Goal: Transaction & Acquisition: Purchase product/service

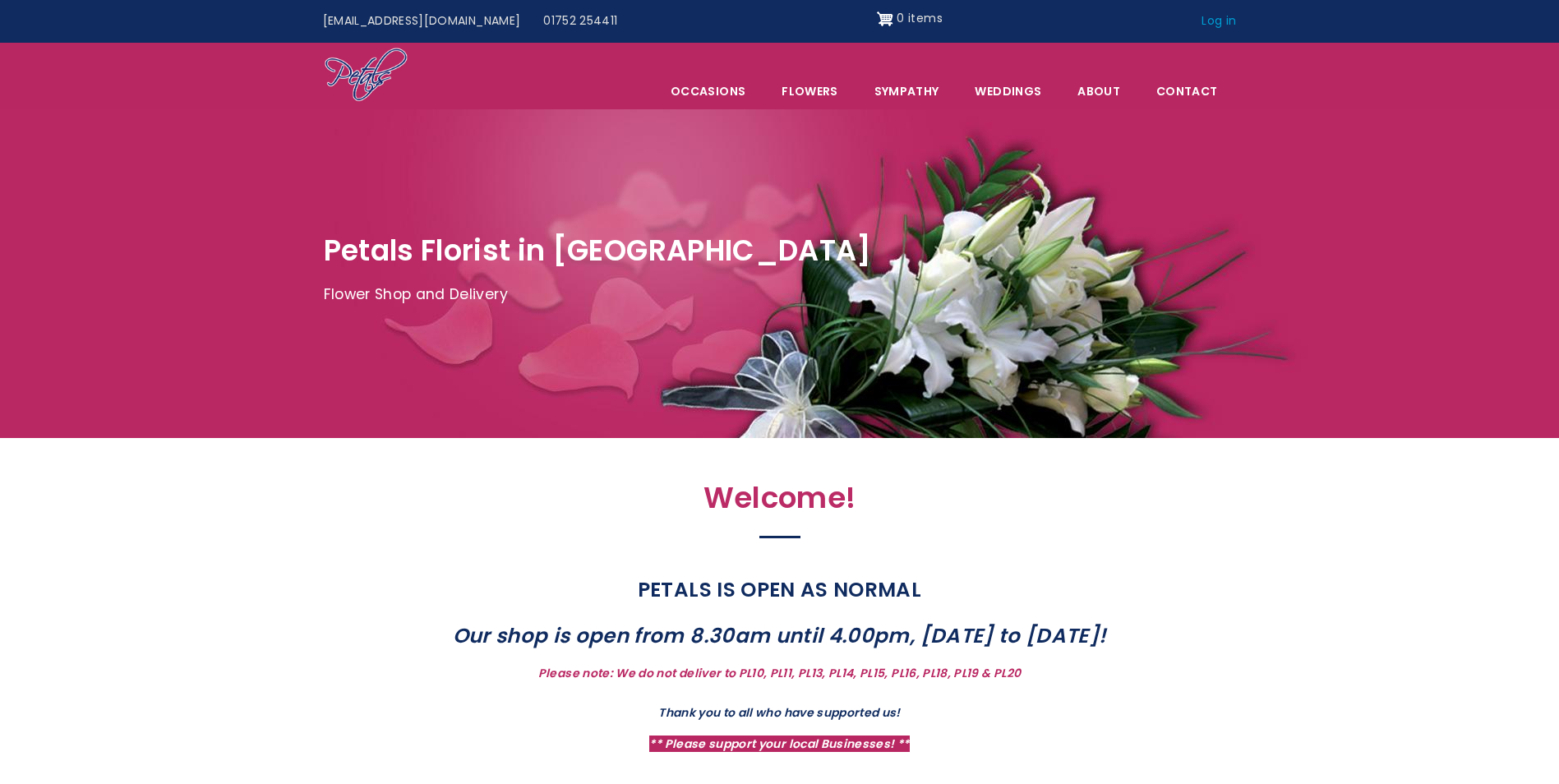
click at [1225, 12] on link "Log in" at bounding box center [1219, 21] width 58 height 31
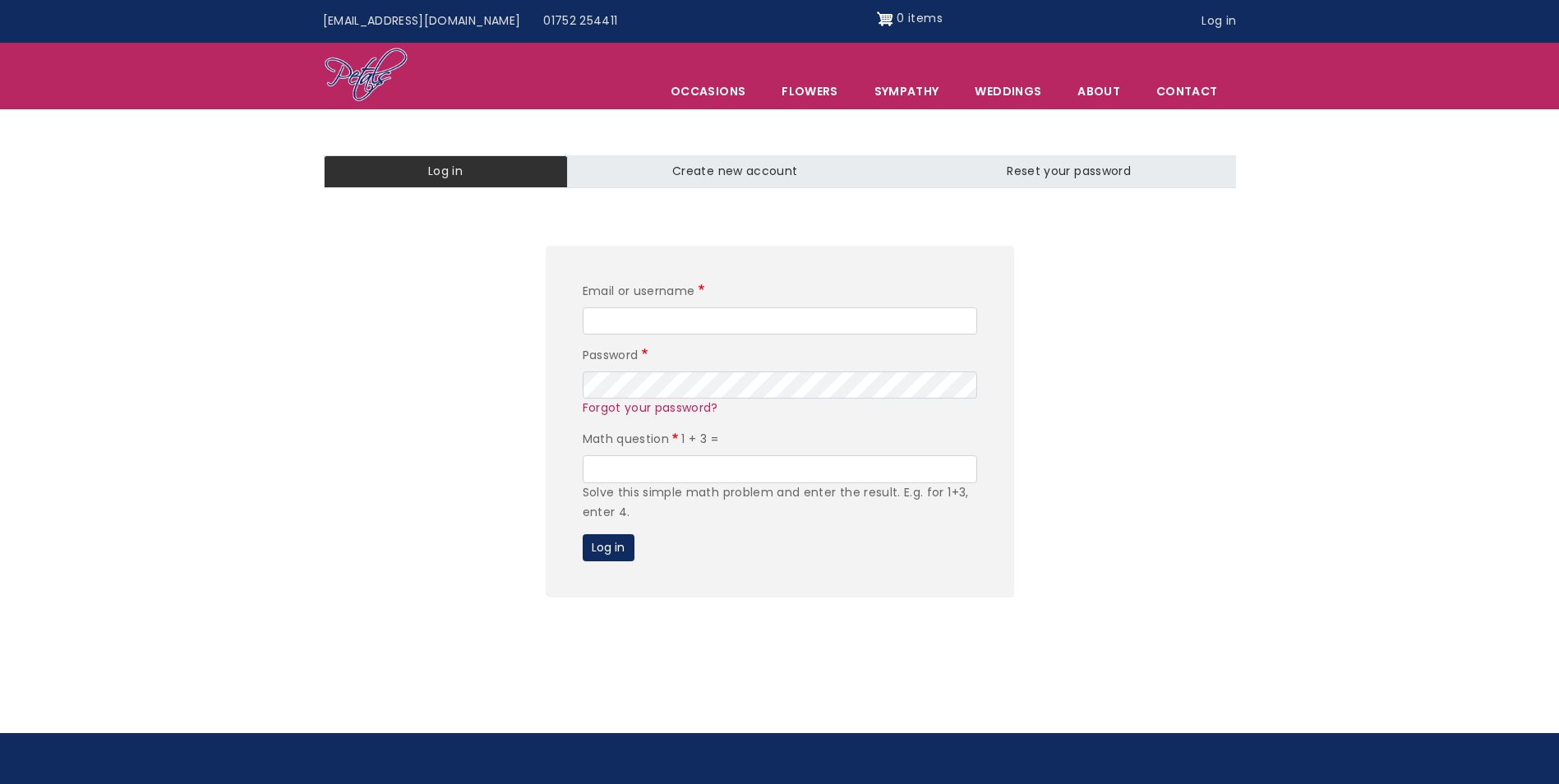
type input "[EMAIL_ADDRESS][DOMAIN_NAME]"
click at [678, 467] on input "Math question" at bounding box center [780, 469] width 394 height 28
type input "4"
drag, startPoint x: 614, startPoint y: 552, endPoint x: 735, endPoint y: 581, distance: 124.4
click at [613, 552] on button "Log in" at bounding box center [608, 548] width 52 height 28
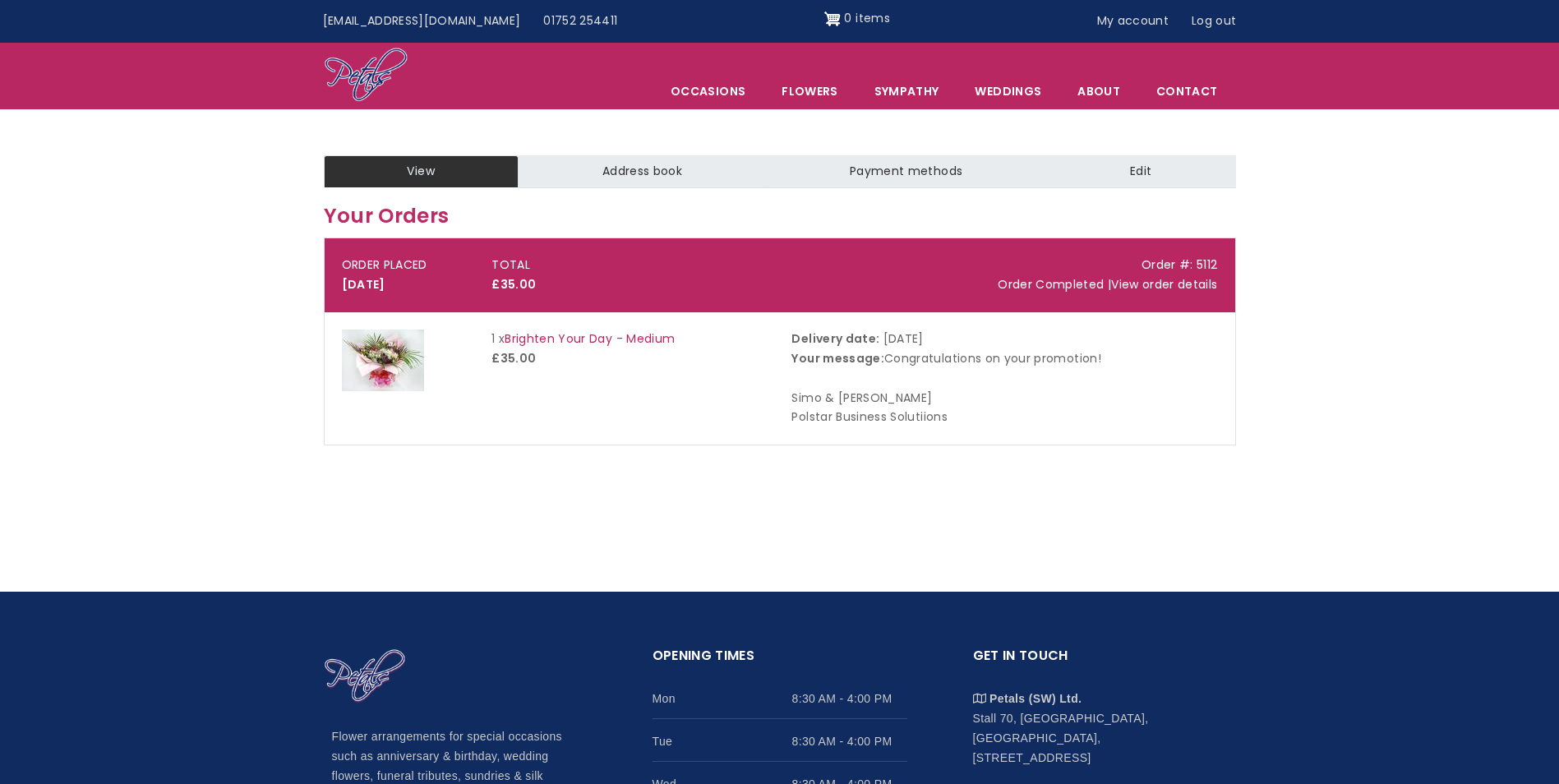
click at [602, 177] on link "Address book" at bounding box center [641, 172] width 247 height 33
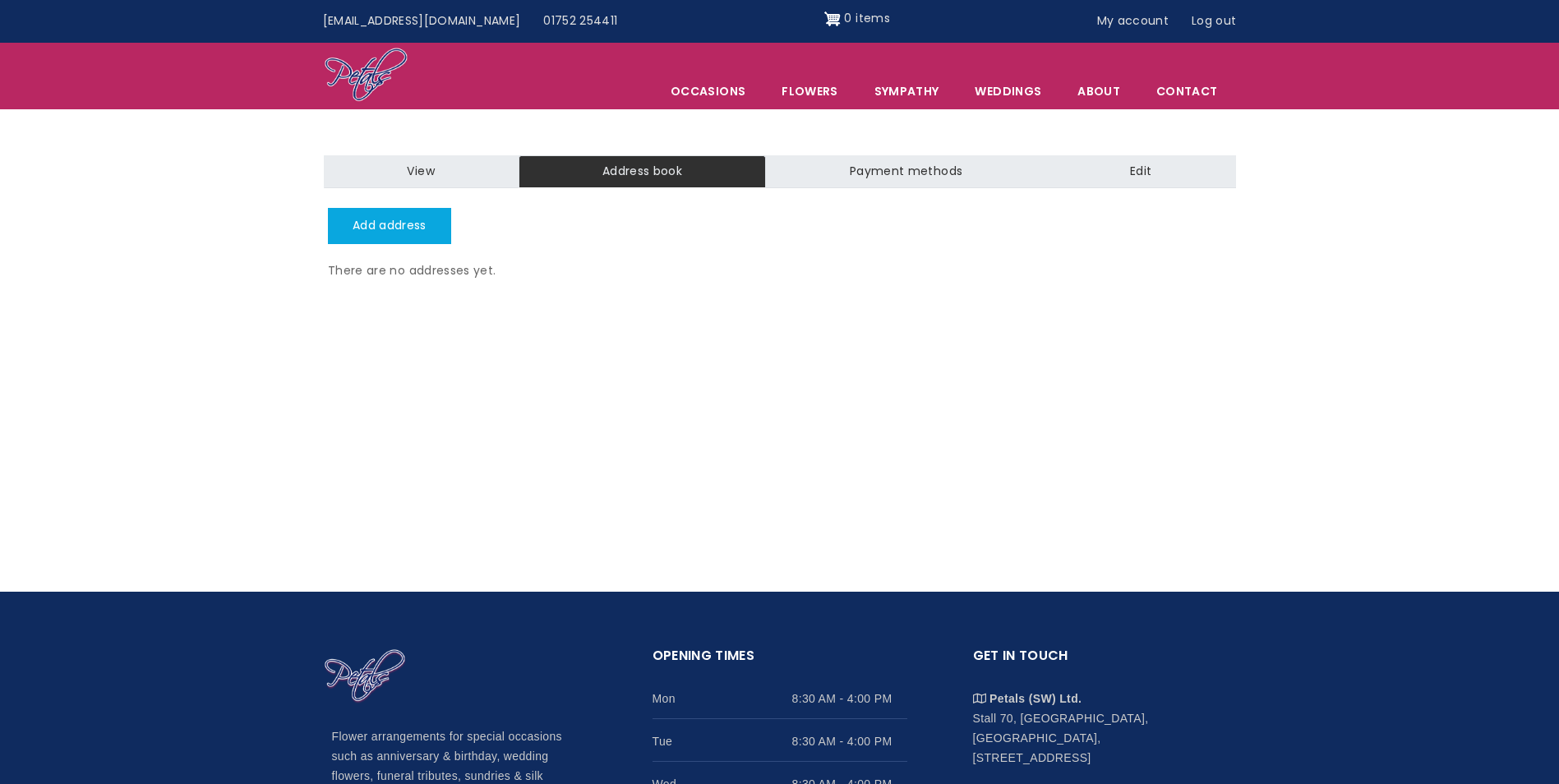
click at [475, 169] on link "View" at bounding box center [421, 172] width 195 height 33
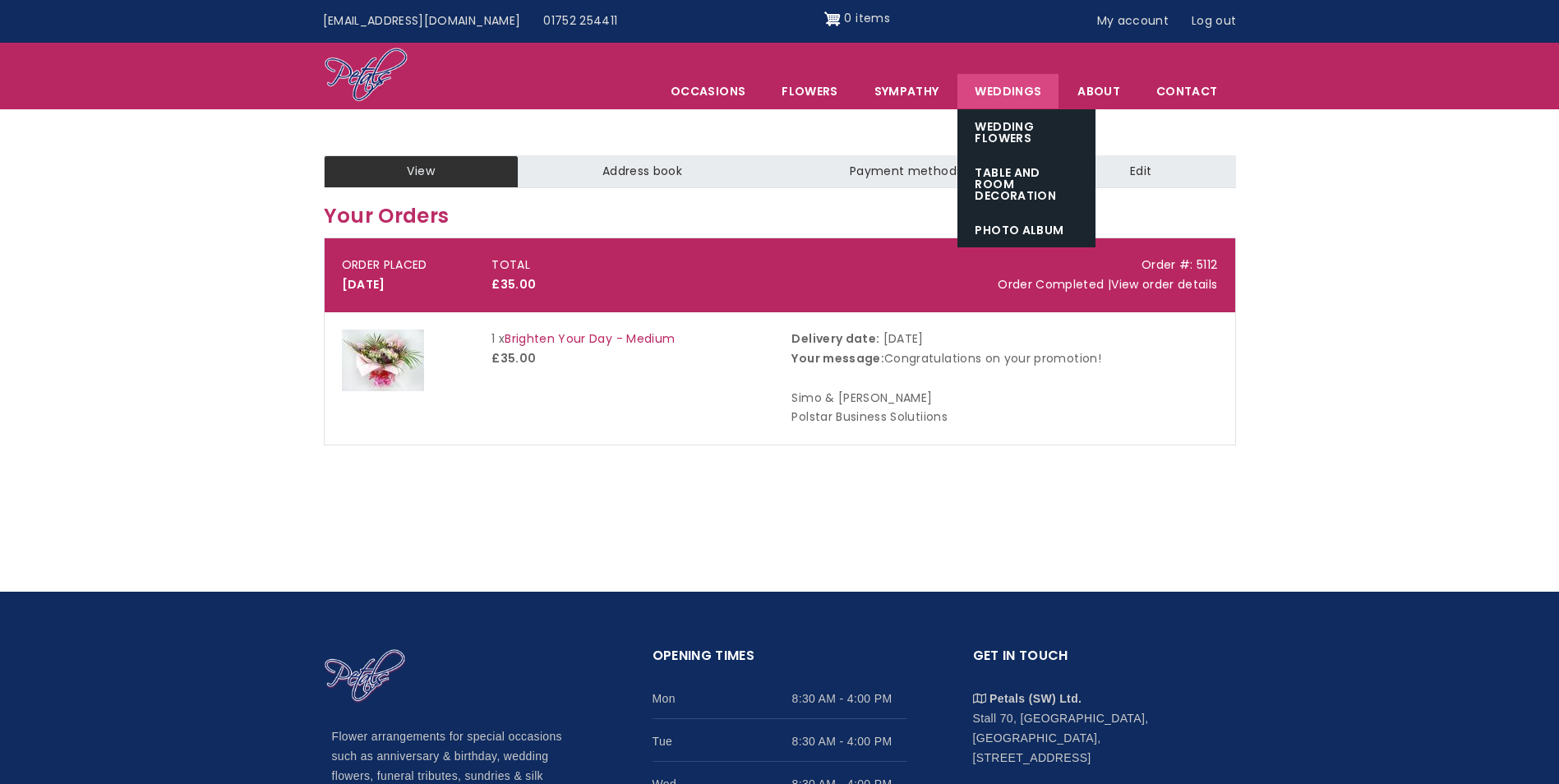
click at [1002, 99] on span "Weddings" at bounding box center [1007, 91] width 101 height 35
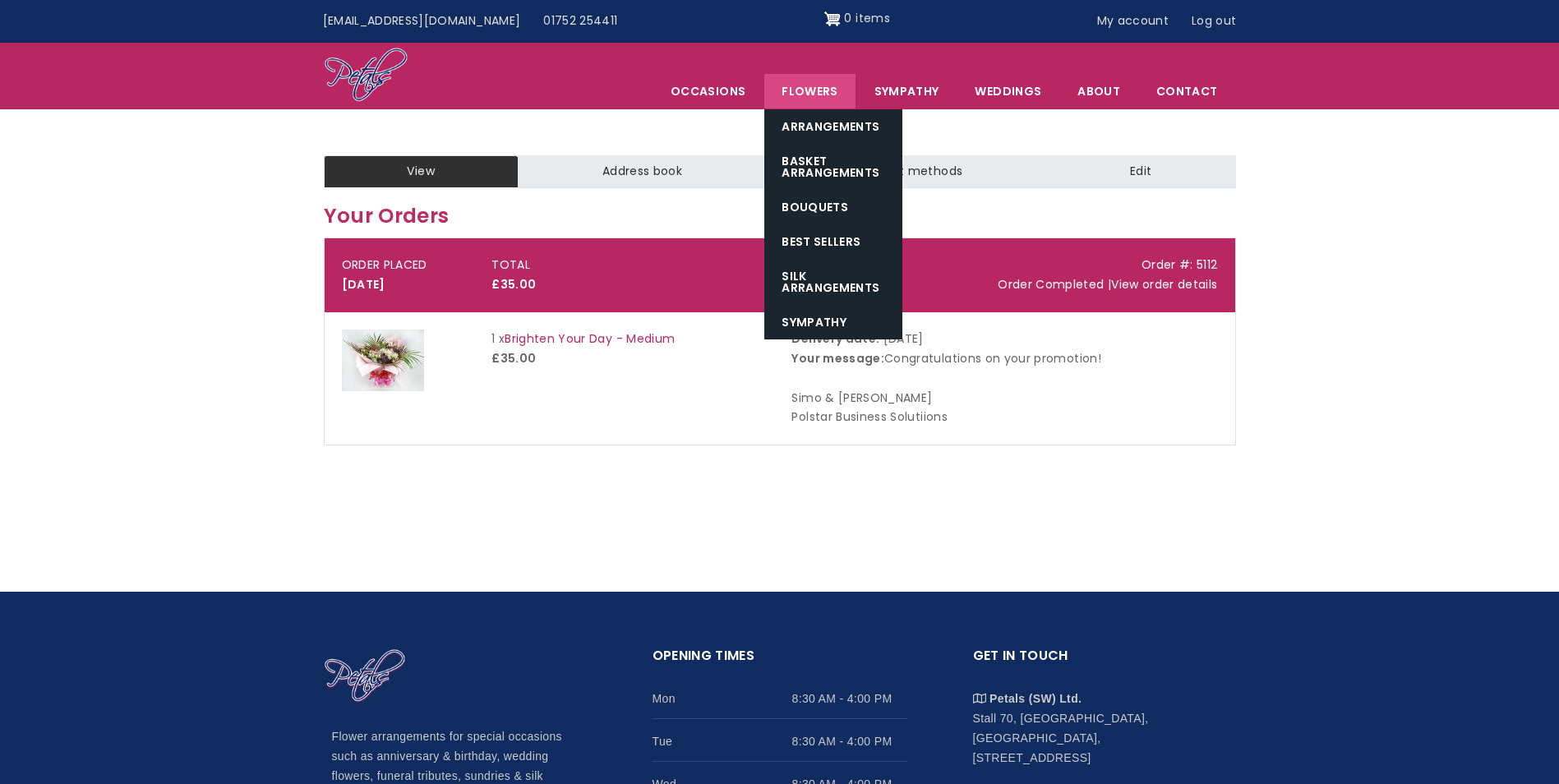
click at [826, 86] on link "Flowers" at bounding box center [809, 91] width 90 height 35
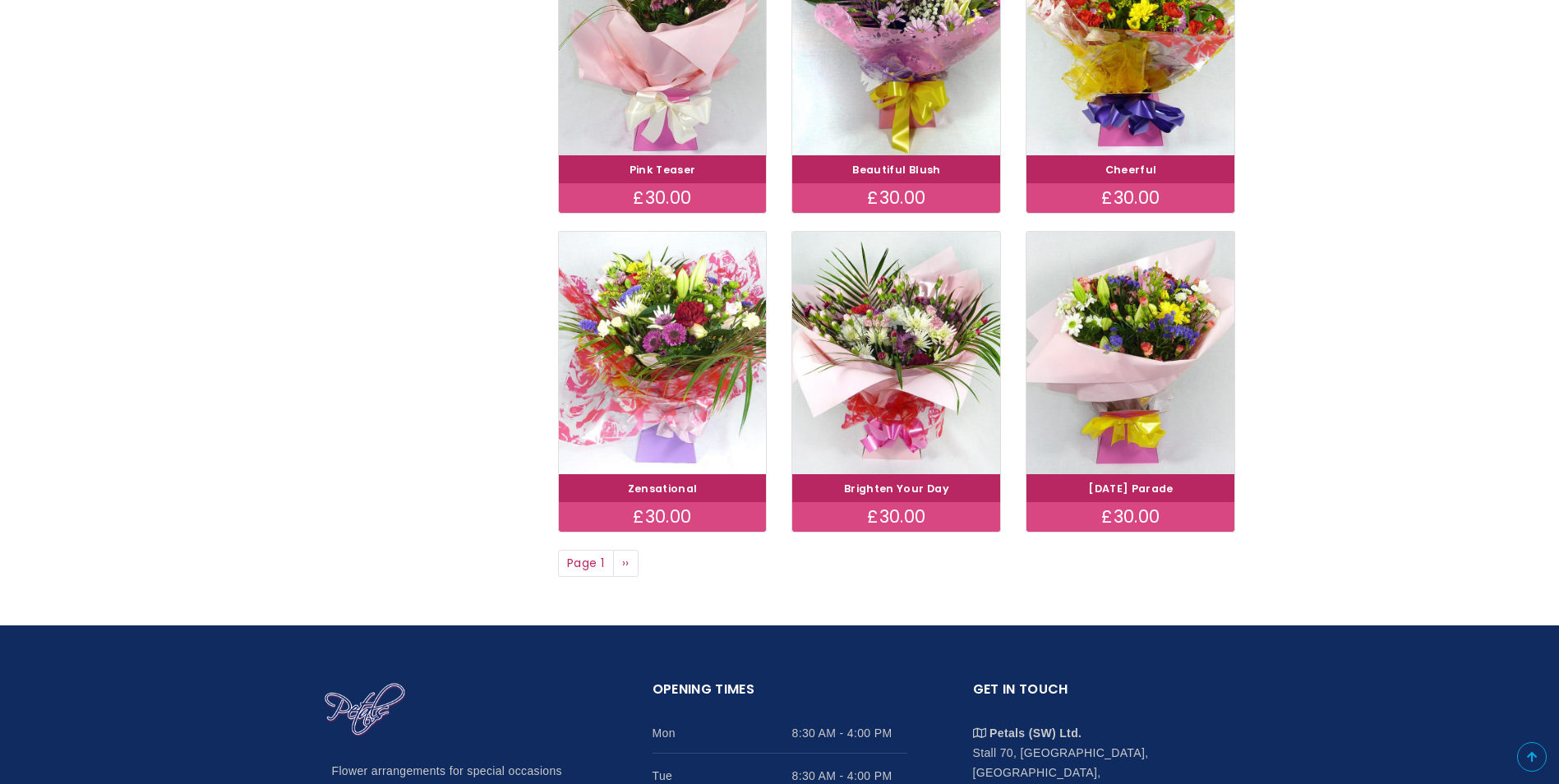
scroll to position [1067, 0]
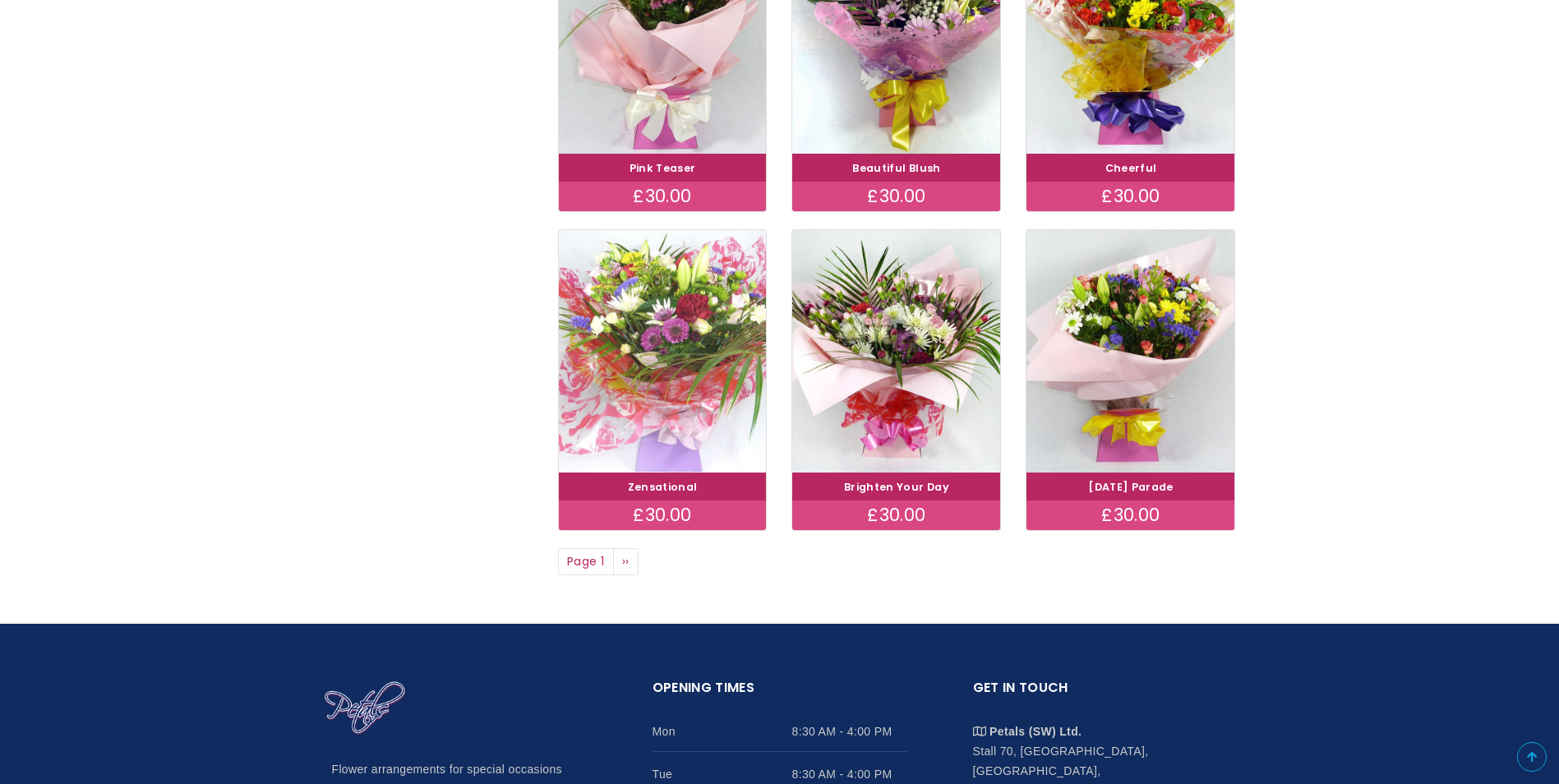
click at [710, 371] on img at bounding box center [662, 350] width 234 height 270
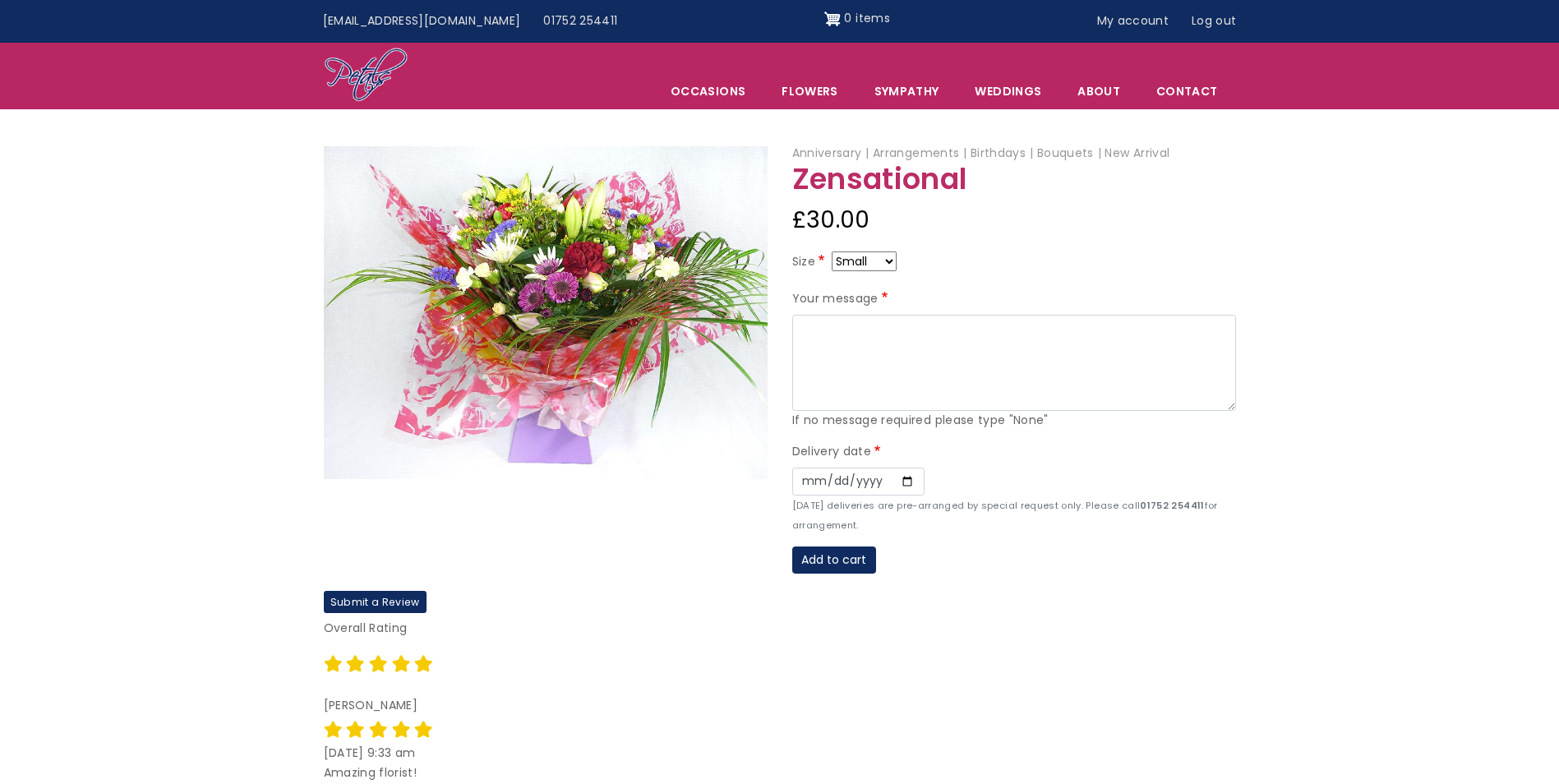
click at [889, 257] on select "Small Medium Large" at bounding box center [864, 261] width 65 height 20
select select "9"
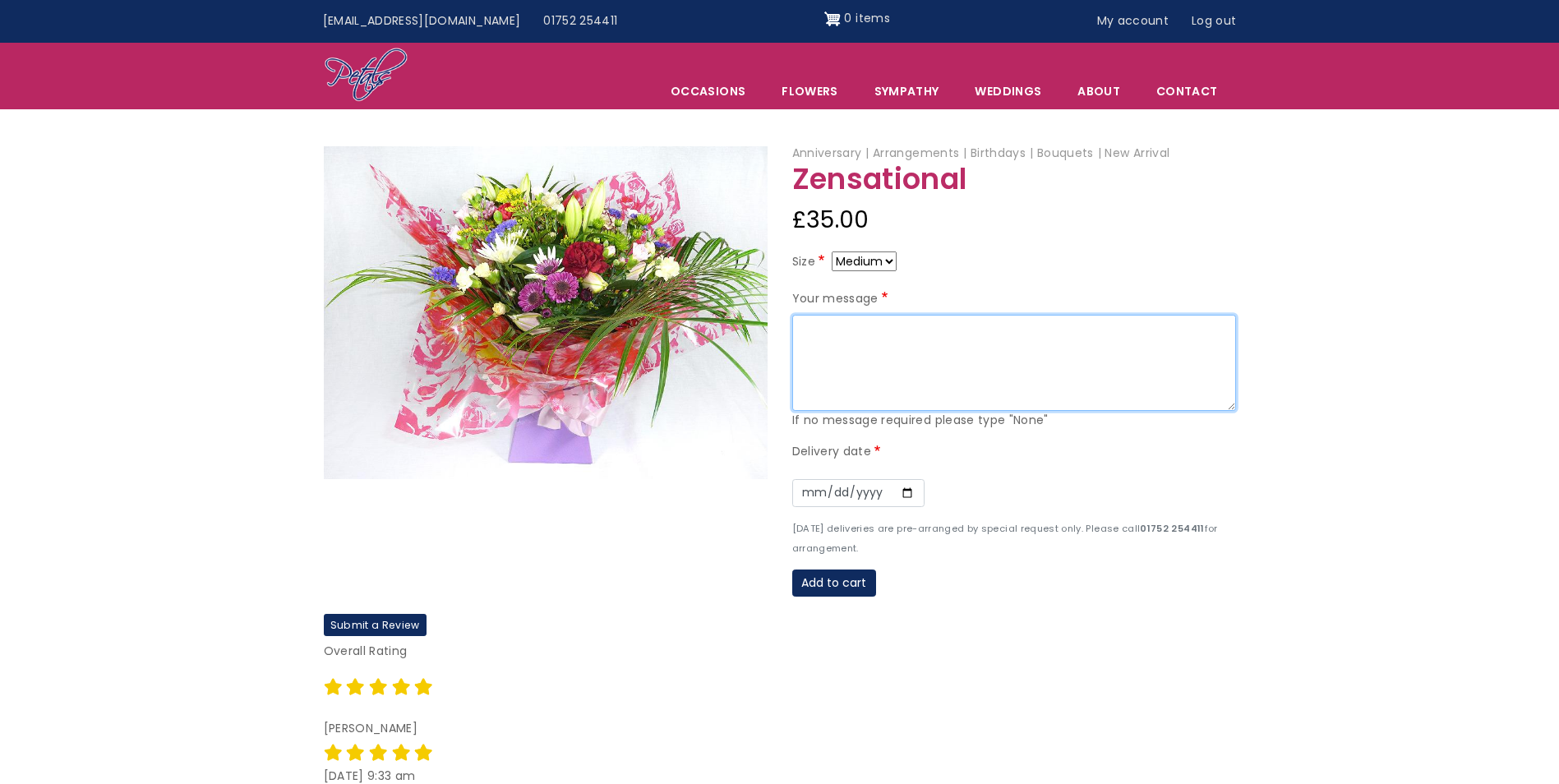
click at [839, 331] on textarea "Your message" at bounding box center [1014, 362] width 444 height 97
click at [1017, 346] on textarea "Congratulations! We hope your Wedding goes well." at bounding box center [1014, 362] width 444 height 97
click at [935, 326] on textarea "Congratulations! We hope your Wedding goes well." at bounding box center [1014, 362] width 444 height 97
click at [1001, 360] on textarea "Congratulations! We hope your Wedding goes well." at bounding box center [1014, 362] width 444 height 97
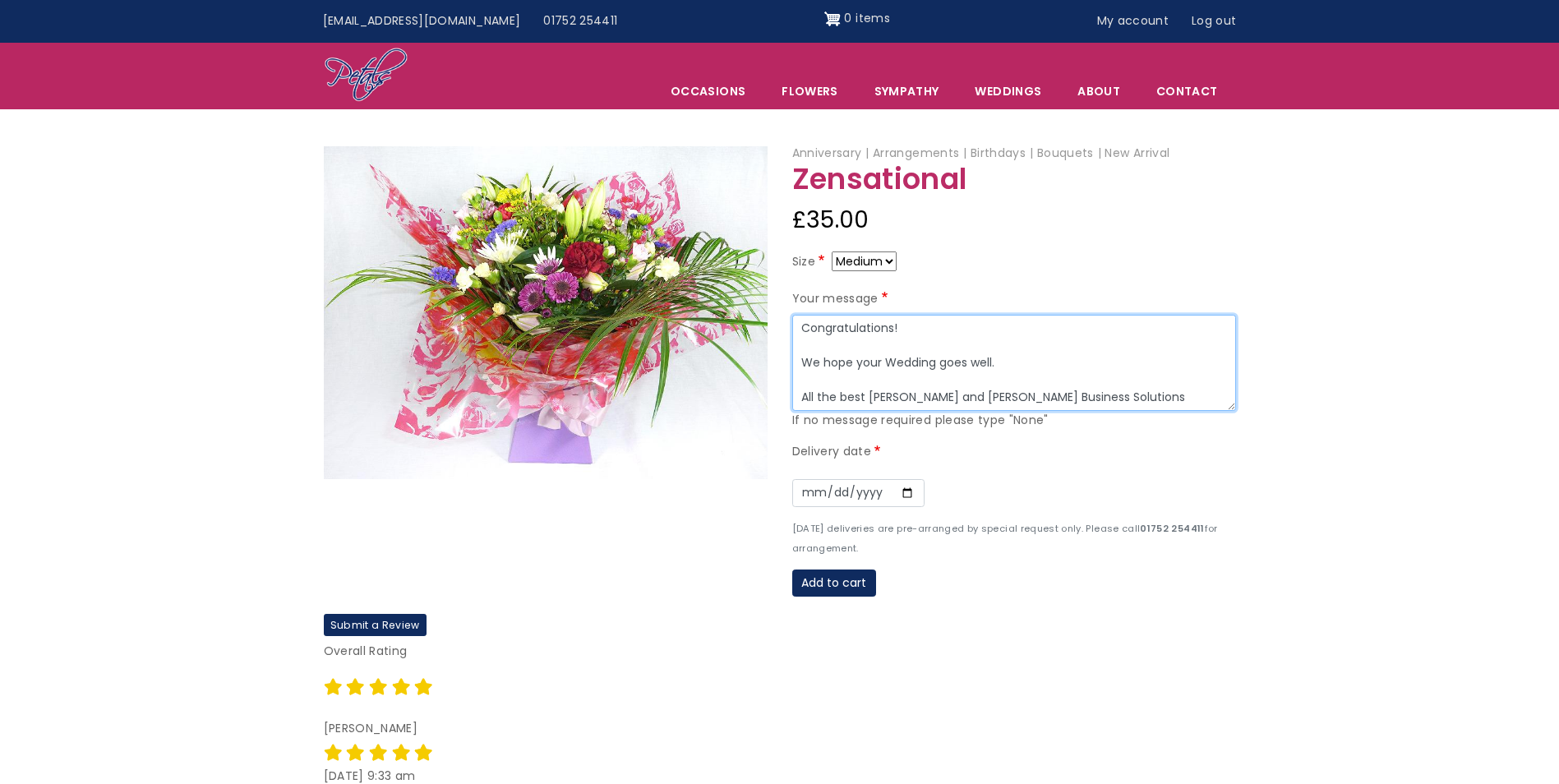
click at [992, 348] on textarea "Congratulations! We hope your Wedding goes well. All the best Simon and Ryan Po…" at bounding box center [1014, 362] width 444 height 97
type textarea "Congratulations! We hope your Wedding goes well and have a relaxing honeymoon. …"
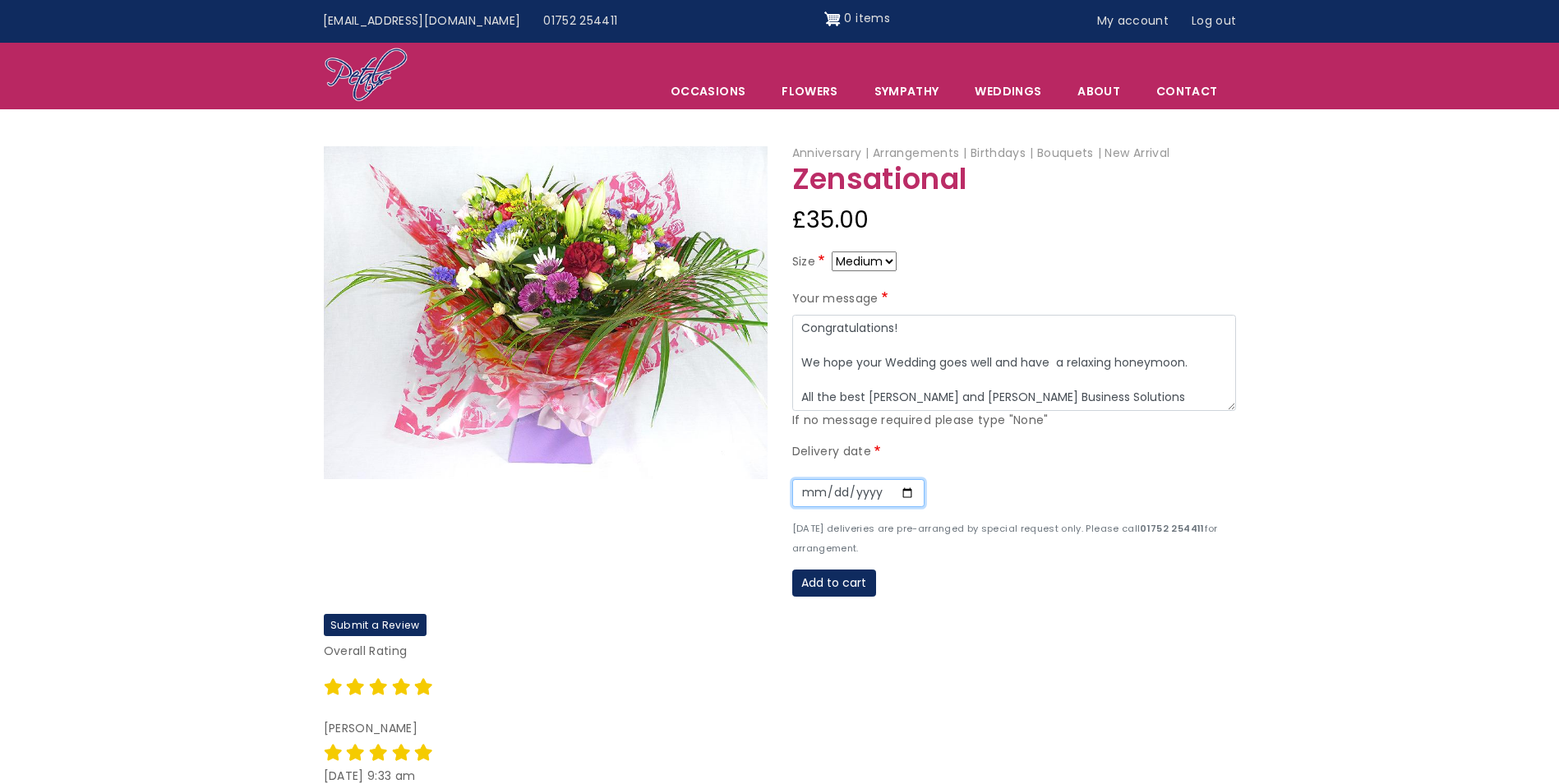
click at [804, 489] on input "Date" at bounding box center [858, 492] width 133 height 28
type input "2025-10-07"
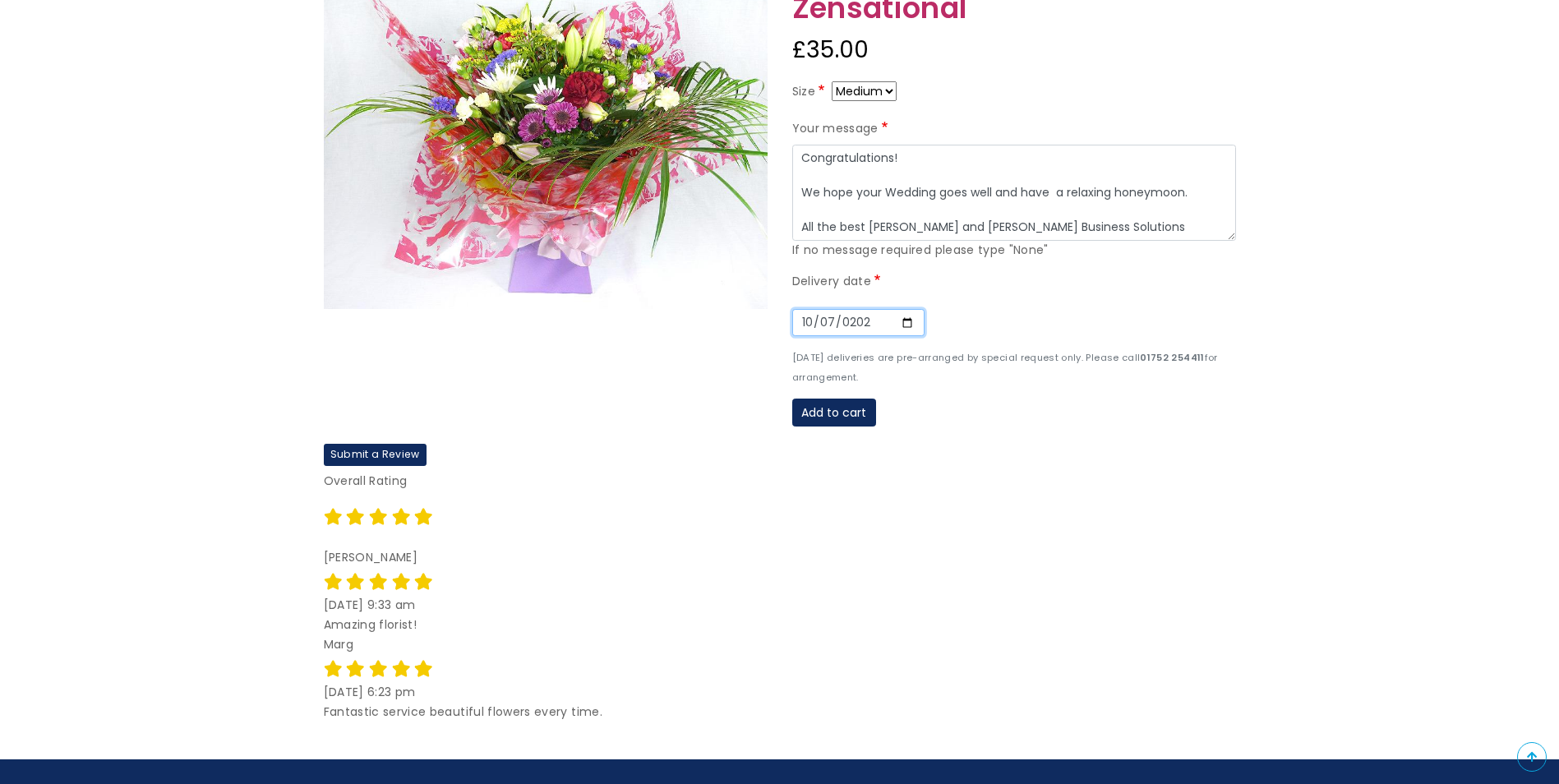
scroll to position [246, 0]
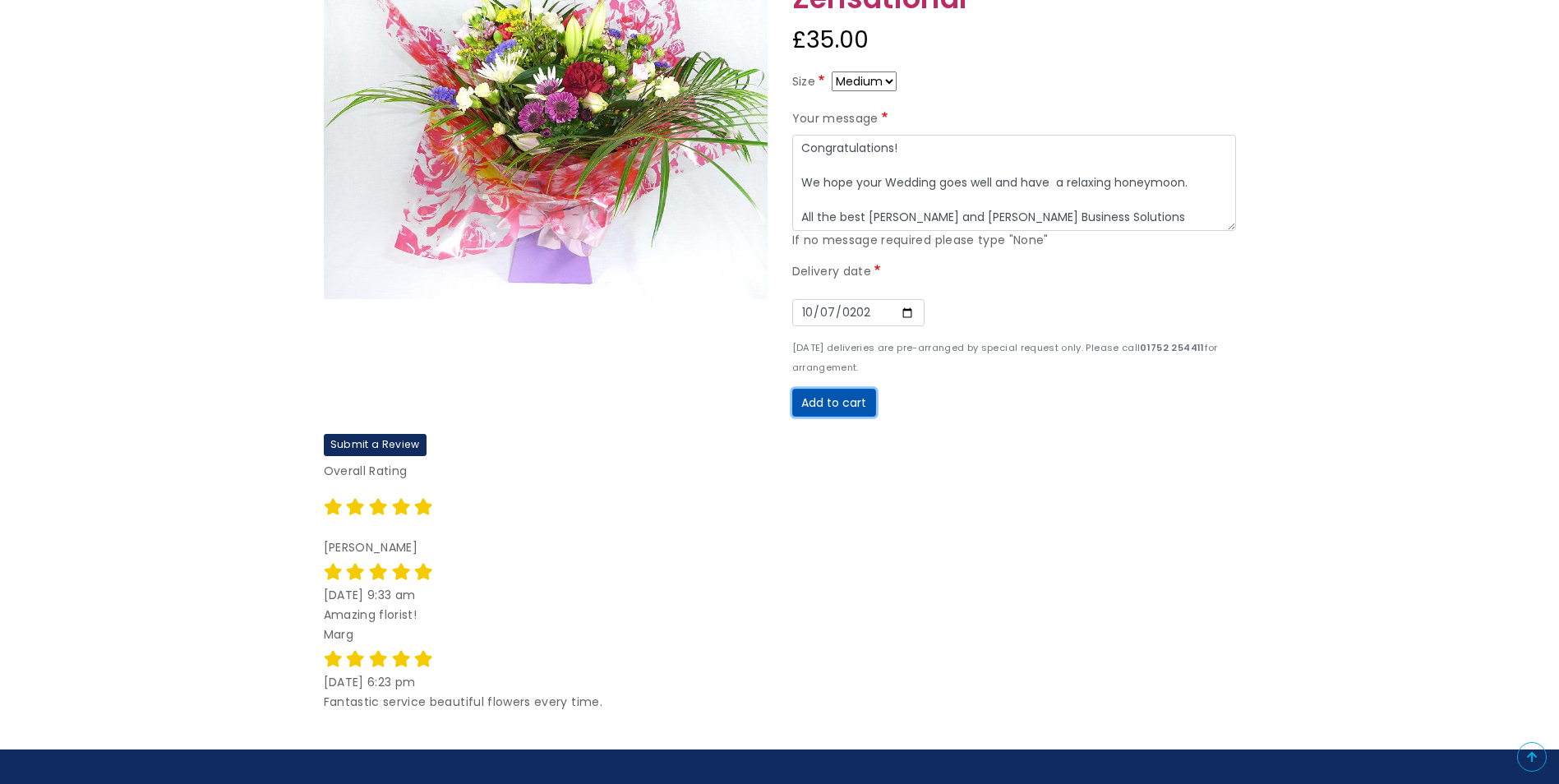
click at [842, 406] on button "Add to cart" at bounding box center [833, 402] width 84 height 28
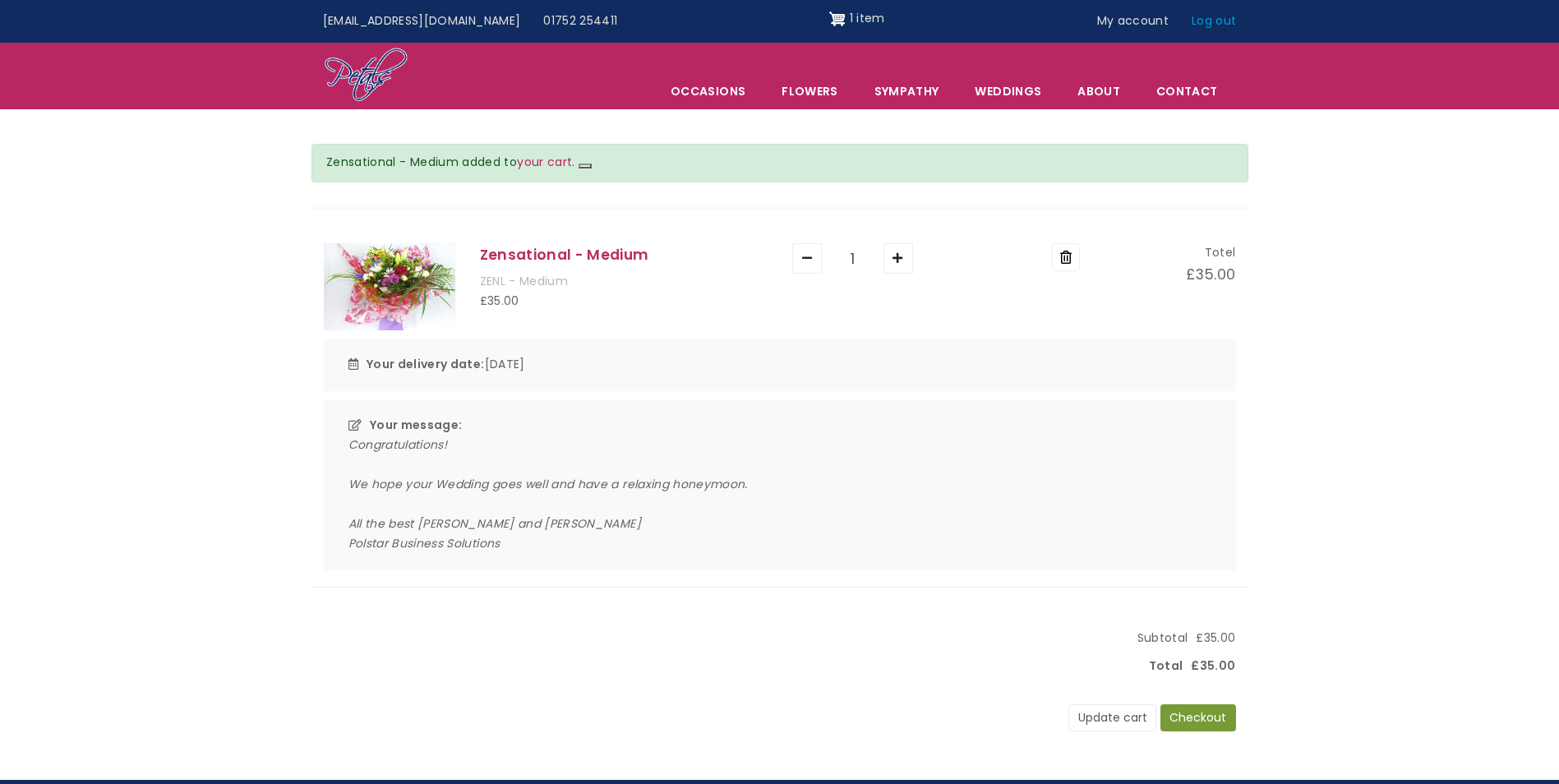
click at [1225, 19] on link "Log out" at bounding box center [1214, 21] width 67 height 31
